Goal: Check status: Check status

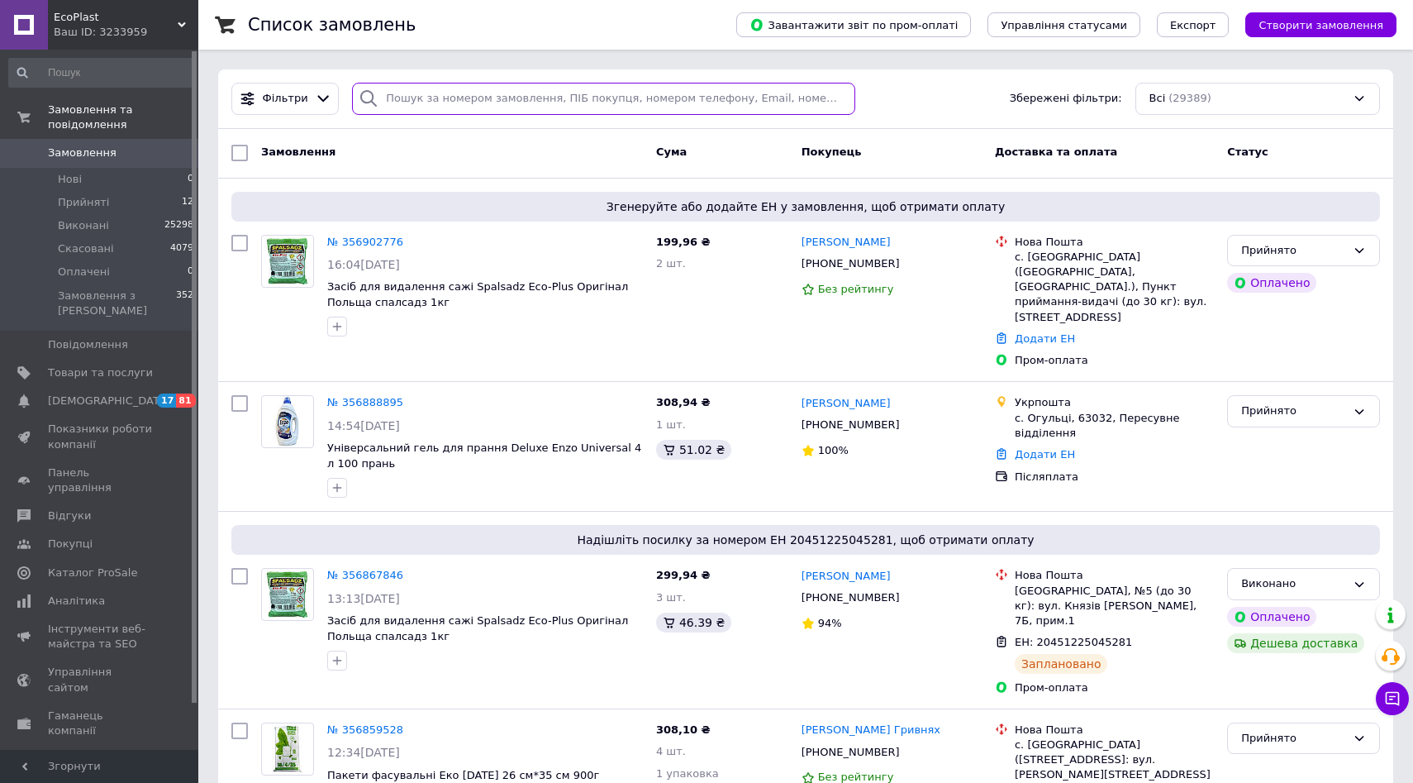
click at [503, 103] on input "search" at bounding box center [603, 99] width 503 height 32
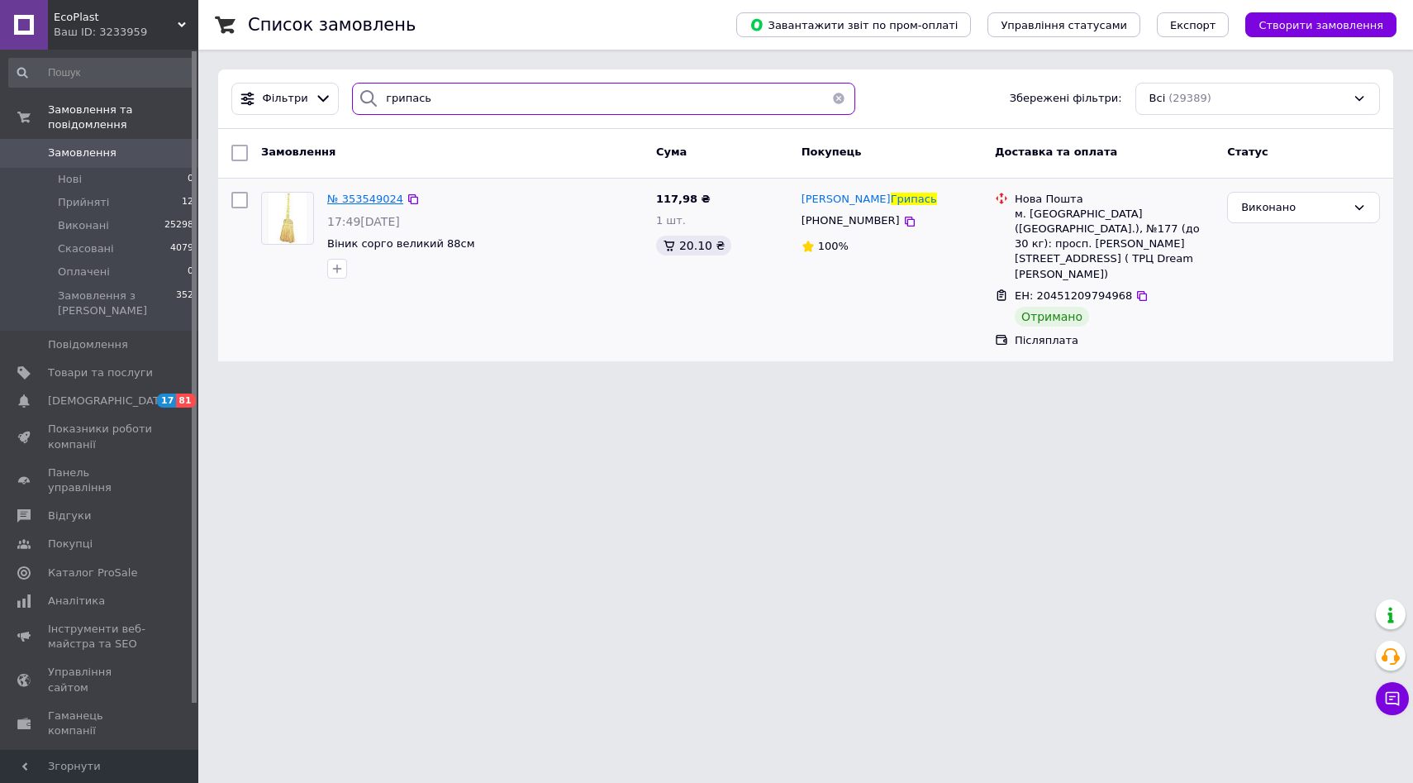
type input "грипась"
click at [341, 194] on span "№ 353549024" at bounding box center [365, 199] width 76 height 12
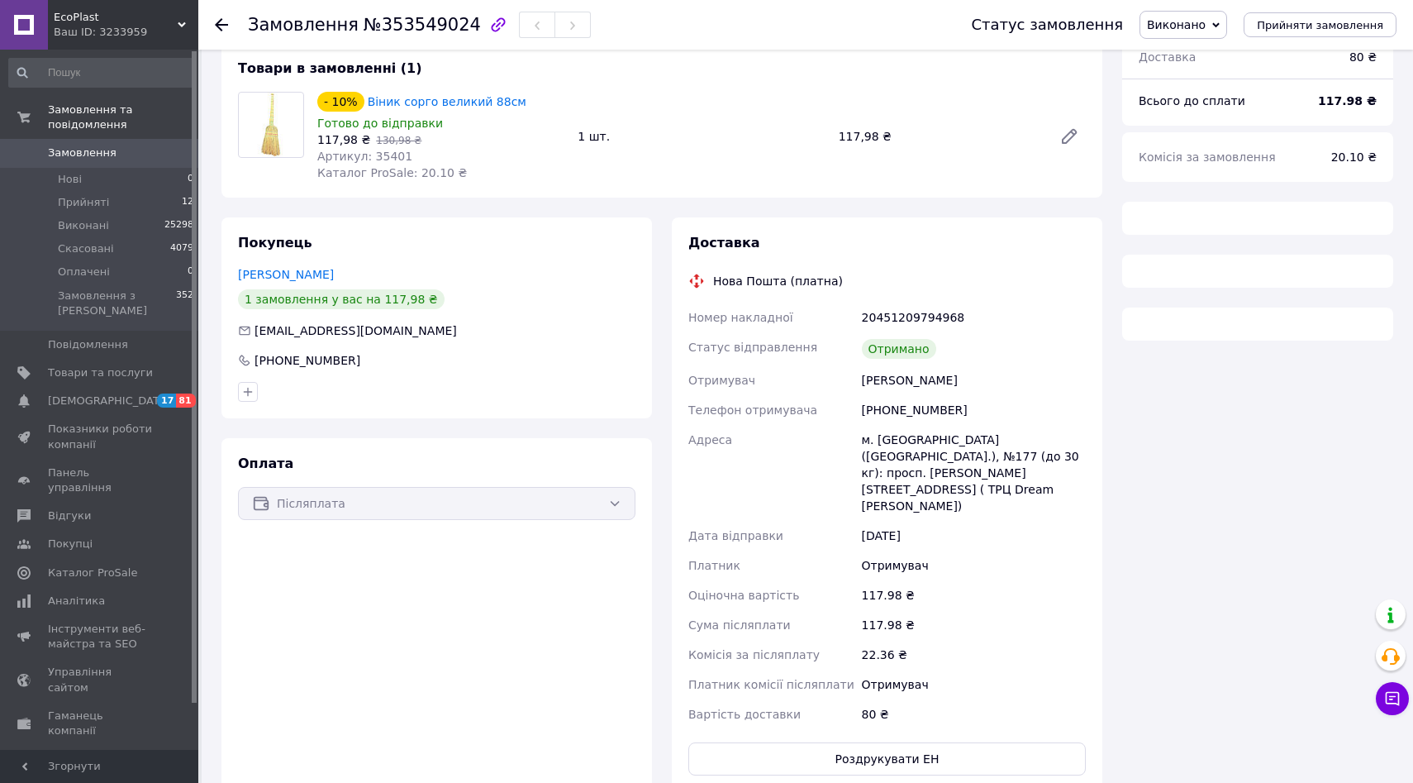
scroll to position [102, 0]
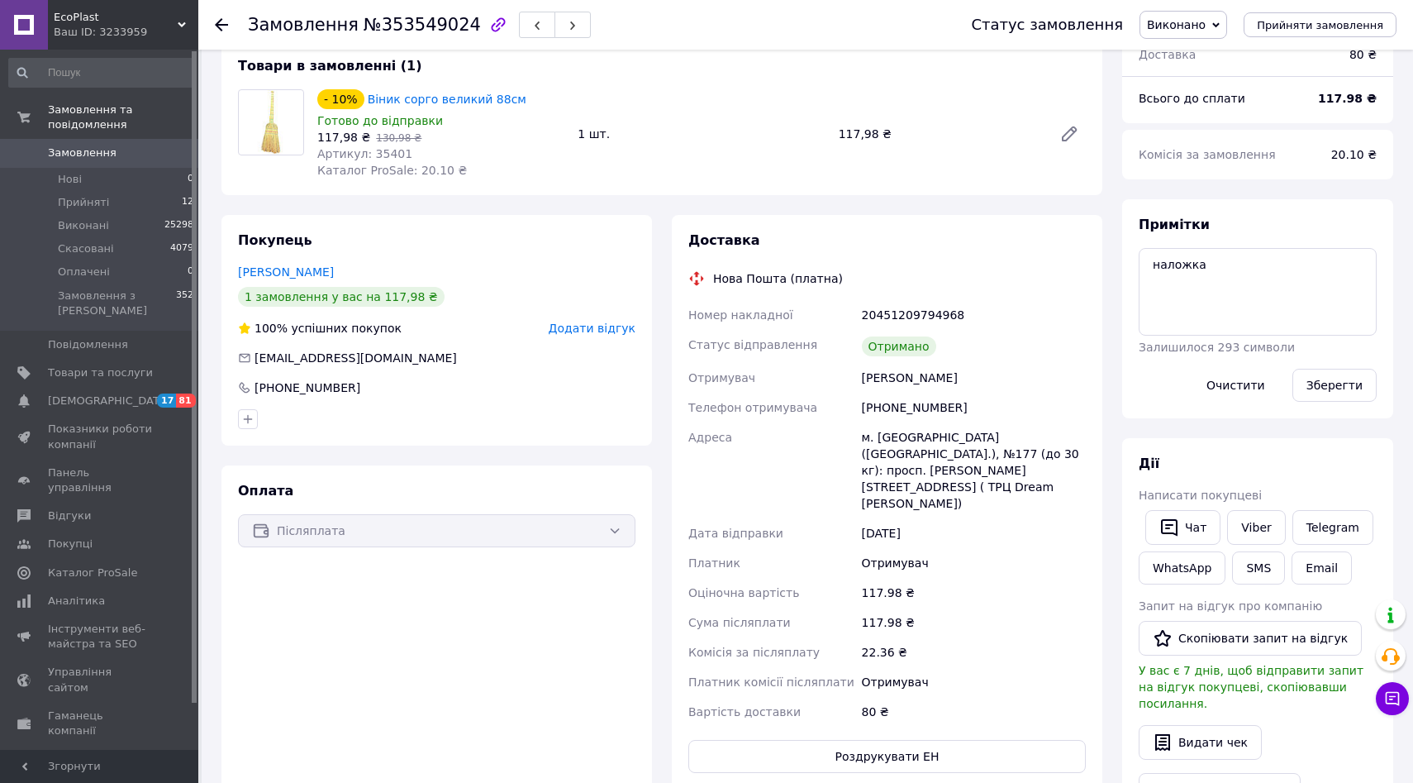
click at [216, 20] on icon at bounding box center [221, 24] width 13 height 13
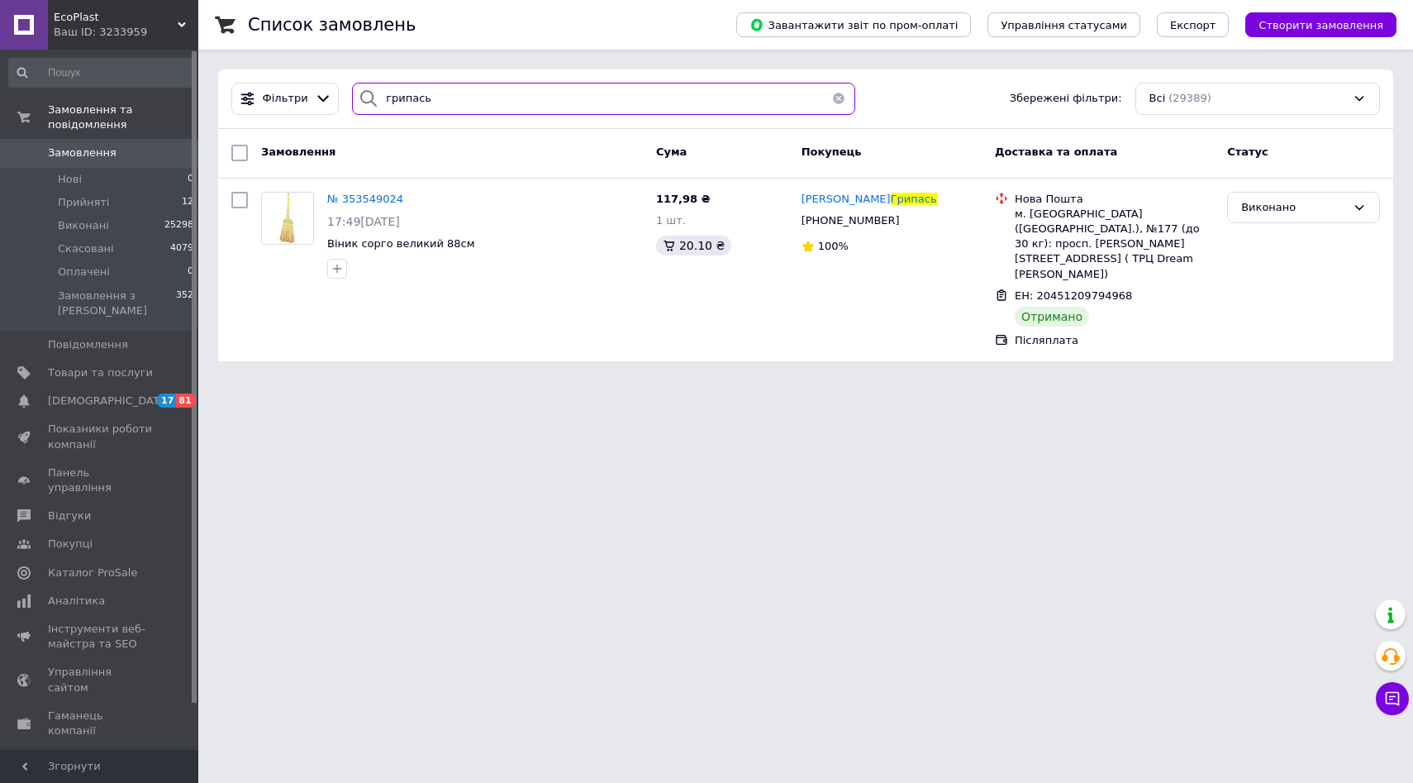
drag, startPoint x: 450, startPoint y: 102, endPoint x: 355, endPoint y: 102, distance: 95.9
click at [355, 102] on div "грипась" at bounding box center [603, 99] width 503 height 32
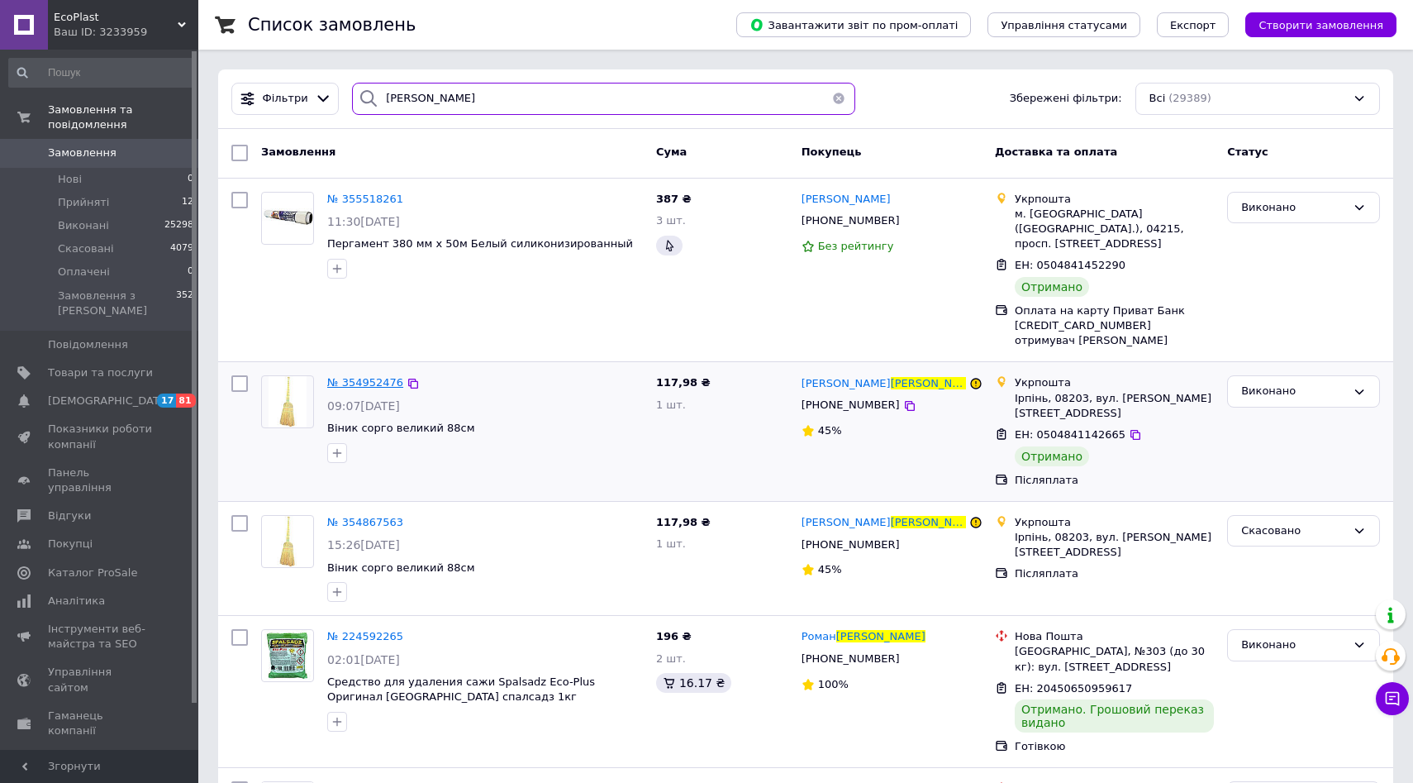
type input "[PERSON_NAME]"
click at [377, 376] on span "№ 354952476" at bounding box center [365, 382] width 76 height 12
